Goal: Download file/media

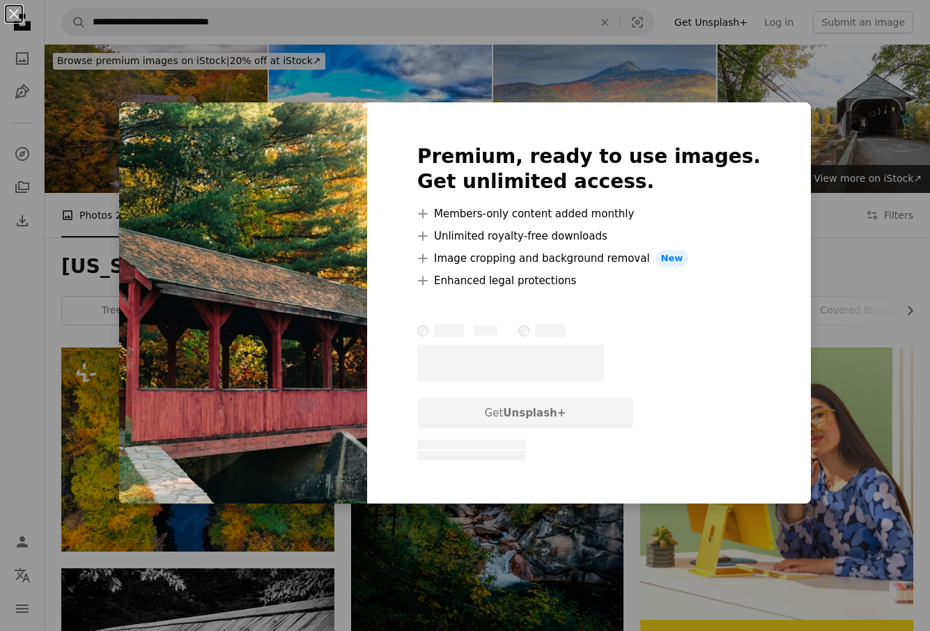
scroll to position [3212, 0]
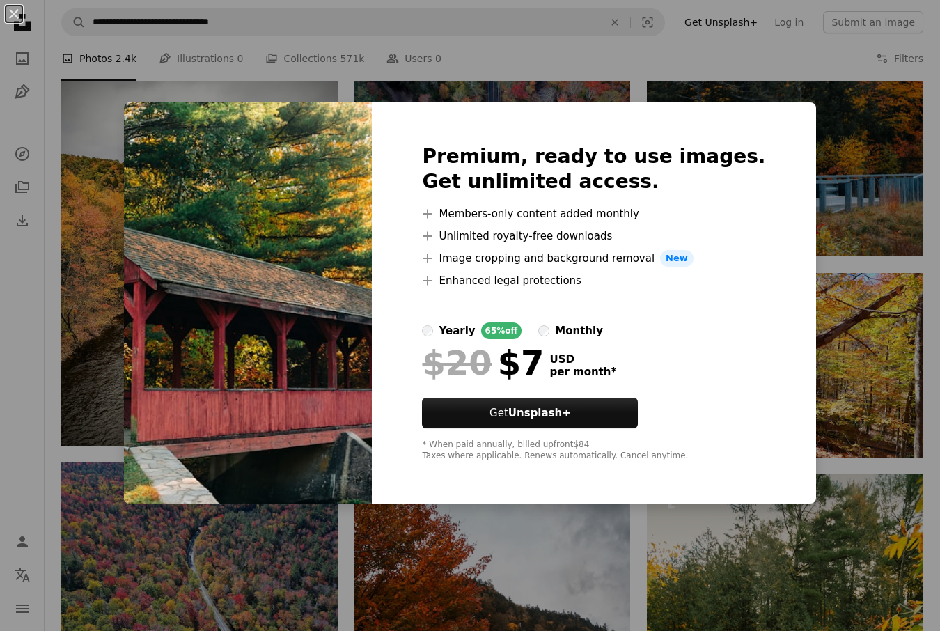
click at [805, 231] on div "An X shape Premium, ready to use images. Get unlimited access. A plus sign Memb…" at bounding box center [470, 315] width 940 height 631
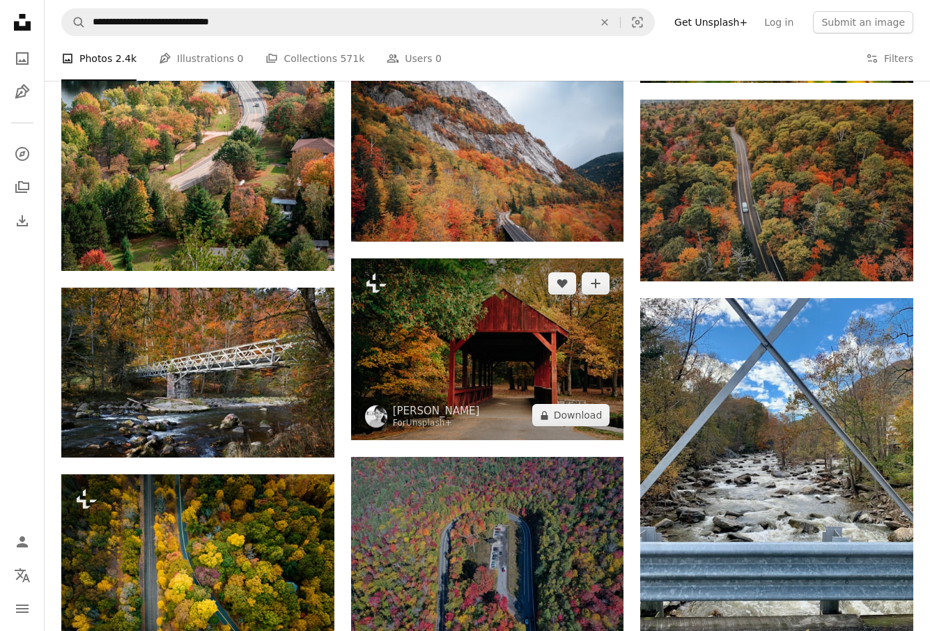
scroll to position [3976, 0]
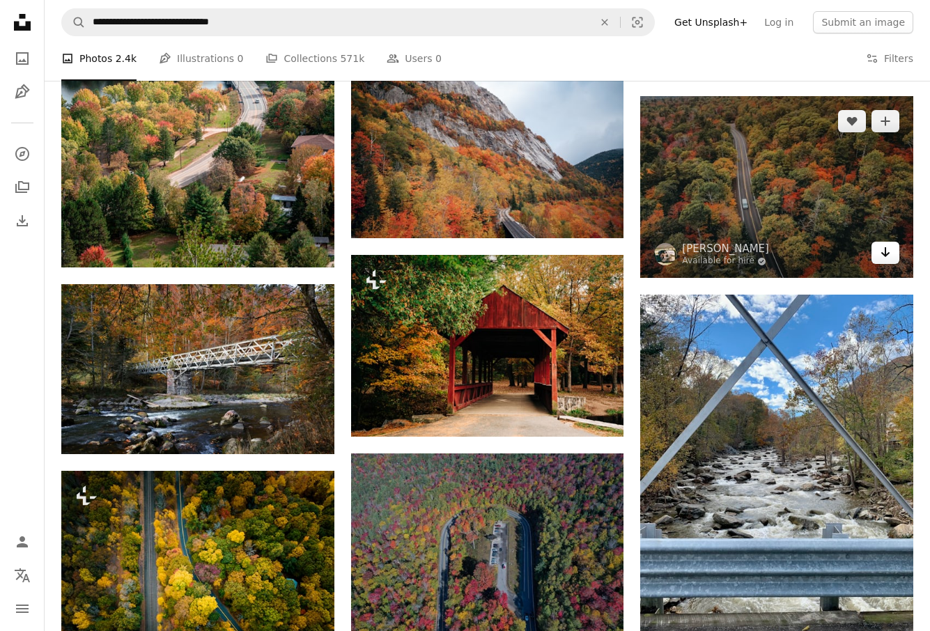
click at [885, 256] on icon "Download" at bounding box center [885, 252] width 9 height 10
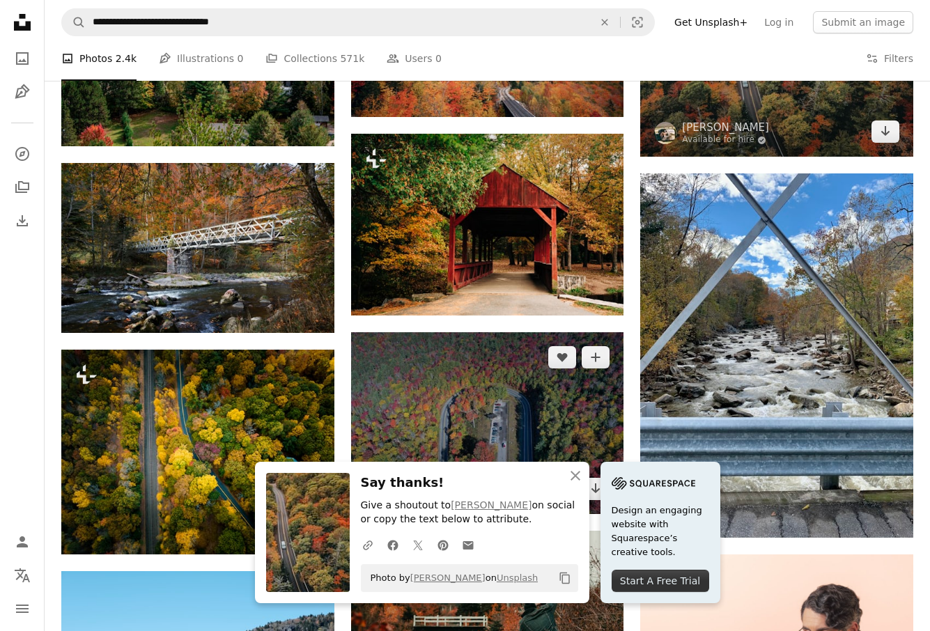
scroll to position [4156, 0]
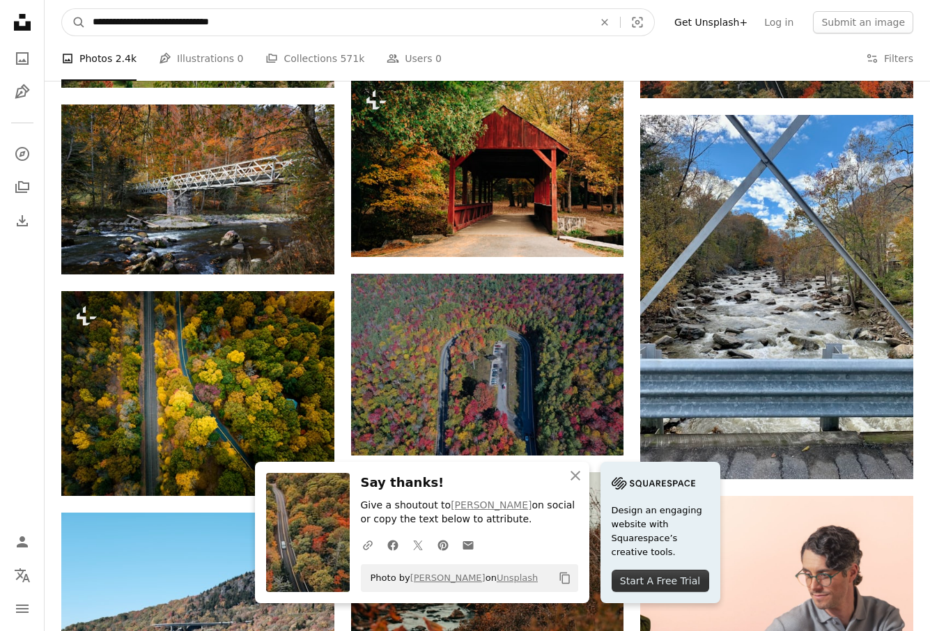
click at [396, 24] on input "**********" at bounding box center [338, 22] width 504 height 26
type input "*"
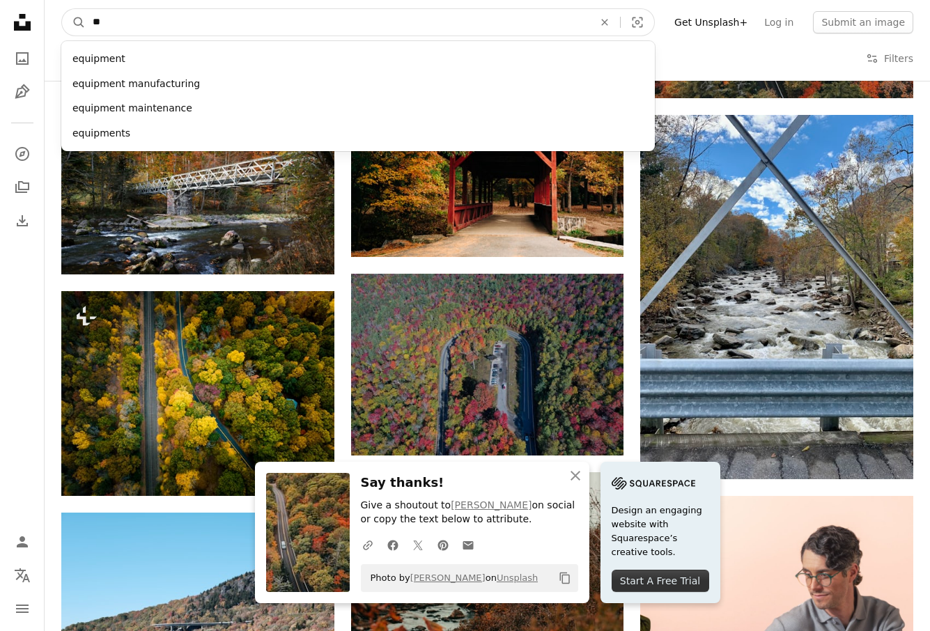
type input "*"
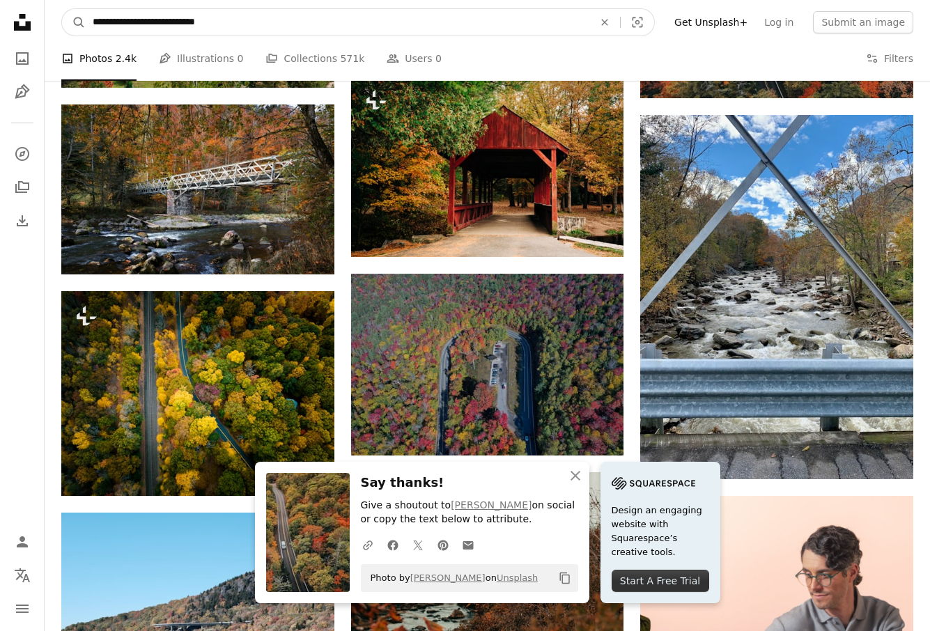
type input "**********"
click at [62, 9] on button "A magnifying glass" at bounding box center [74, 22] width 24 height 26
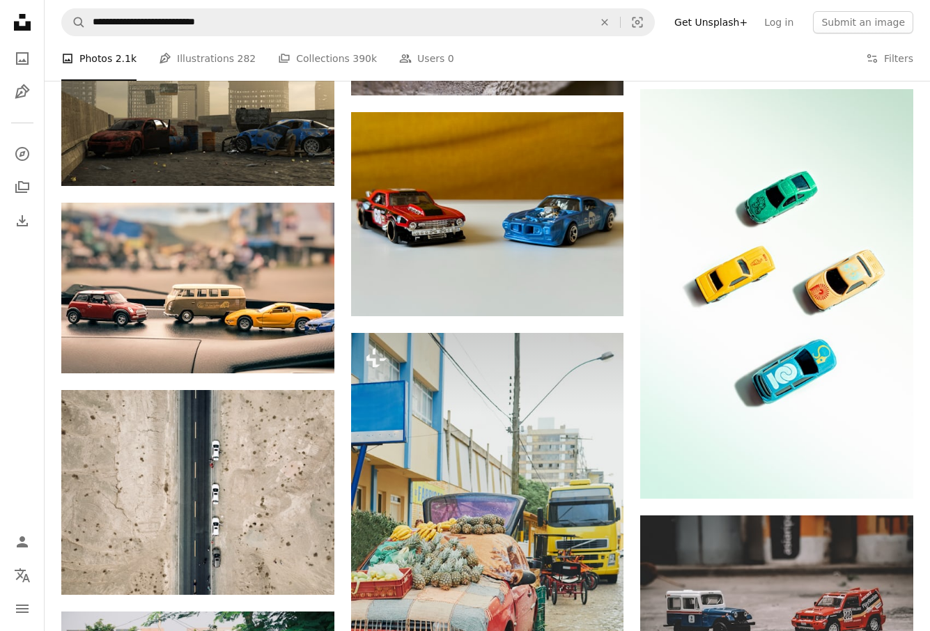
scroll to position [1293, 0]
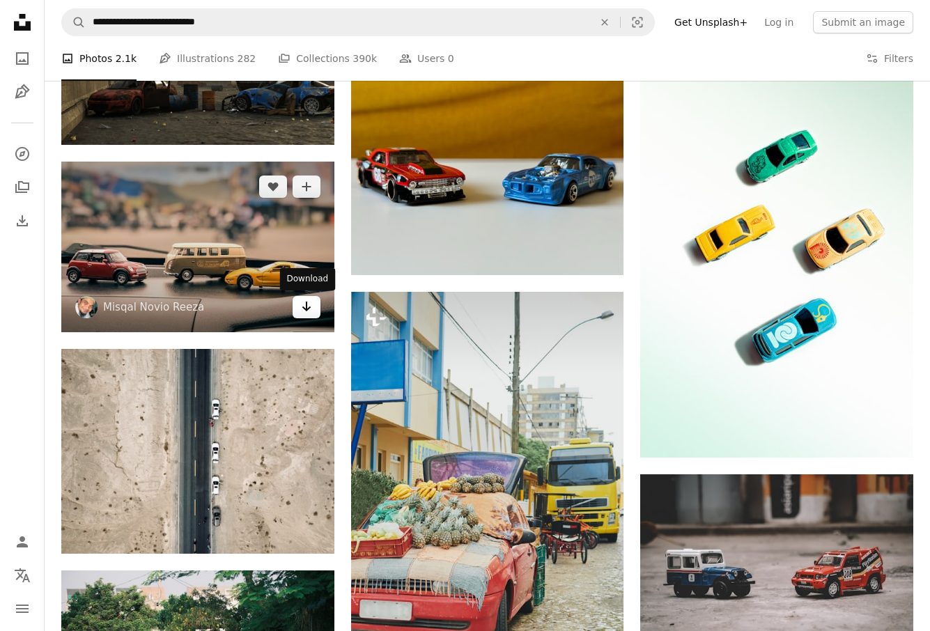
click at [302, 310] on icon "Arrow pointing down" at bounding box center [306, 306] width 11 height 17
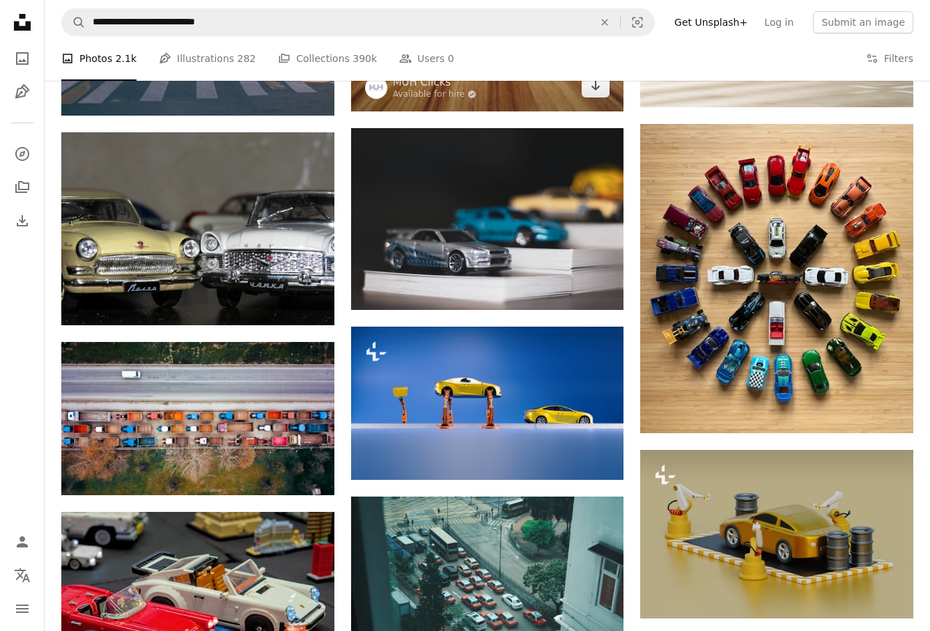
scroll to position [3136, 0]
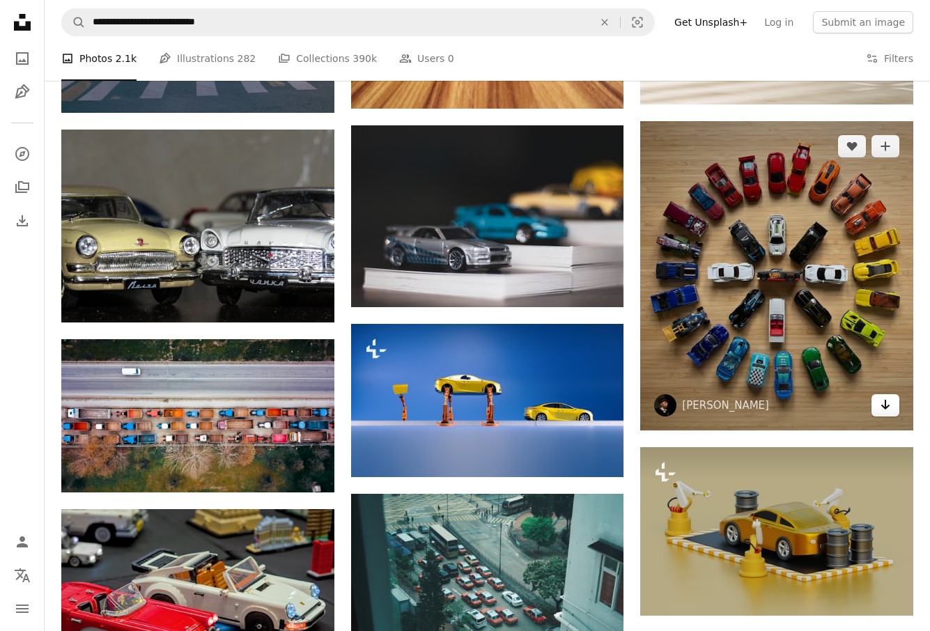
click at [887, 410] on icon "Arrow pointing down" at bounding box center [885, 404] width 11 height 17
